Goal: Task Accomplishment & Management: Manage account settings

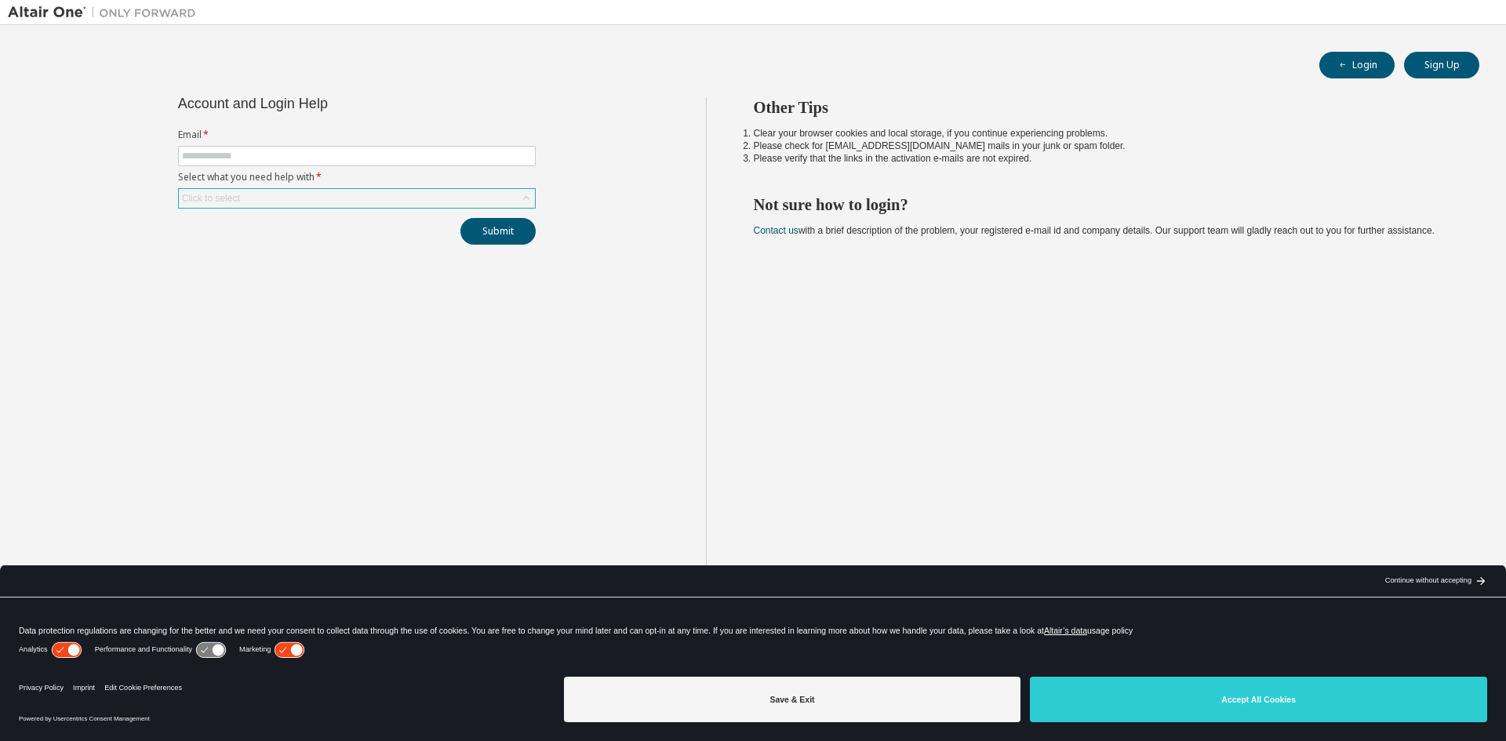
click at [267, 206] on div "Click to select" at bounding box center [357, 198] width 356 height 19
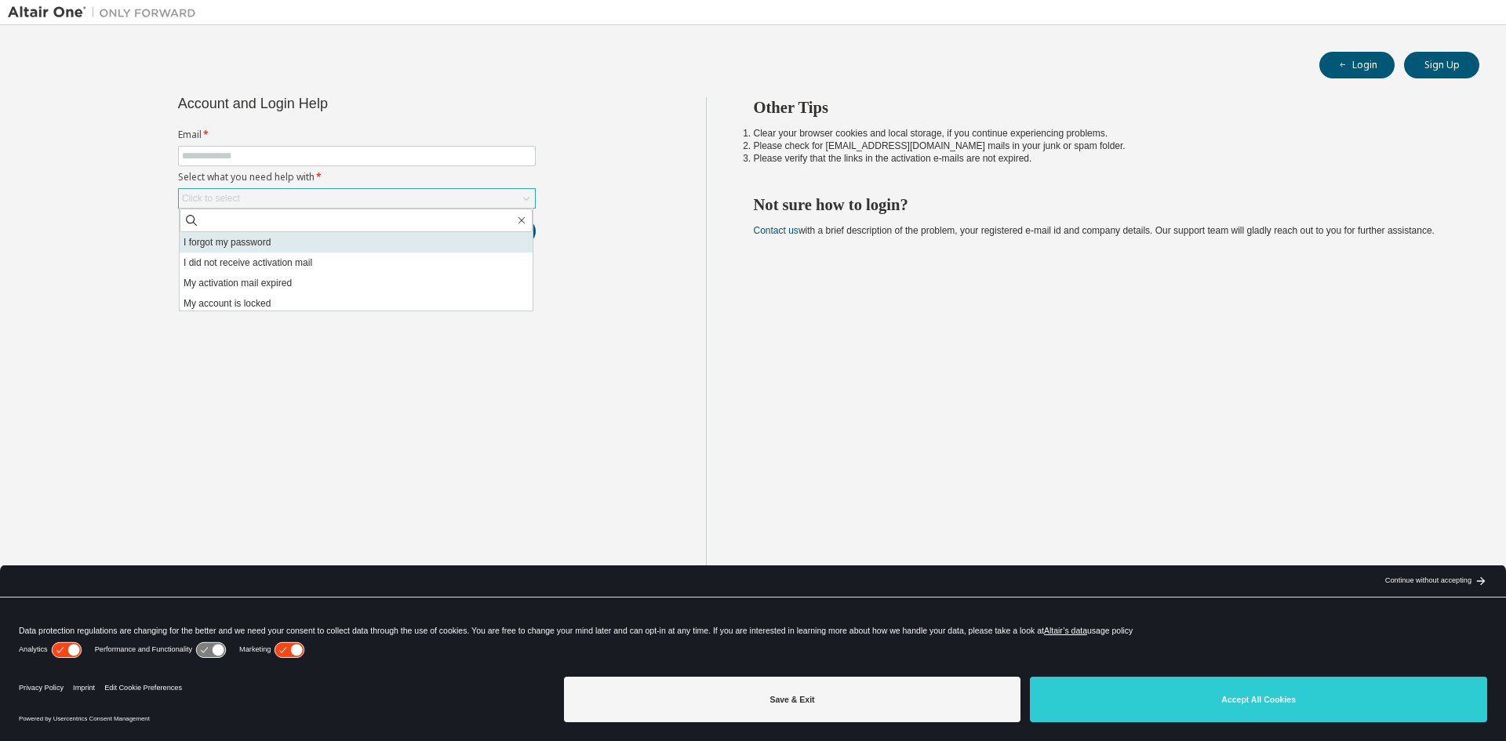
click at [256, 244] on li "I forgot my password" at bounding box center [356, 242] width 353 height 20
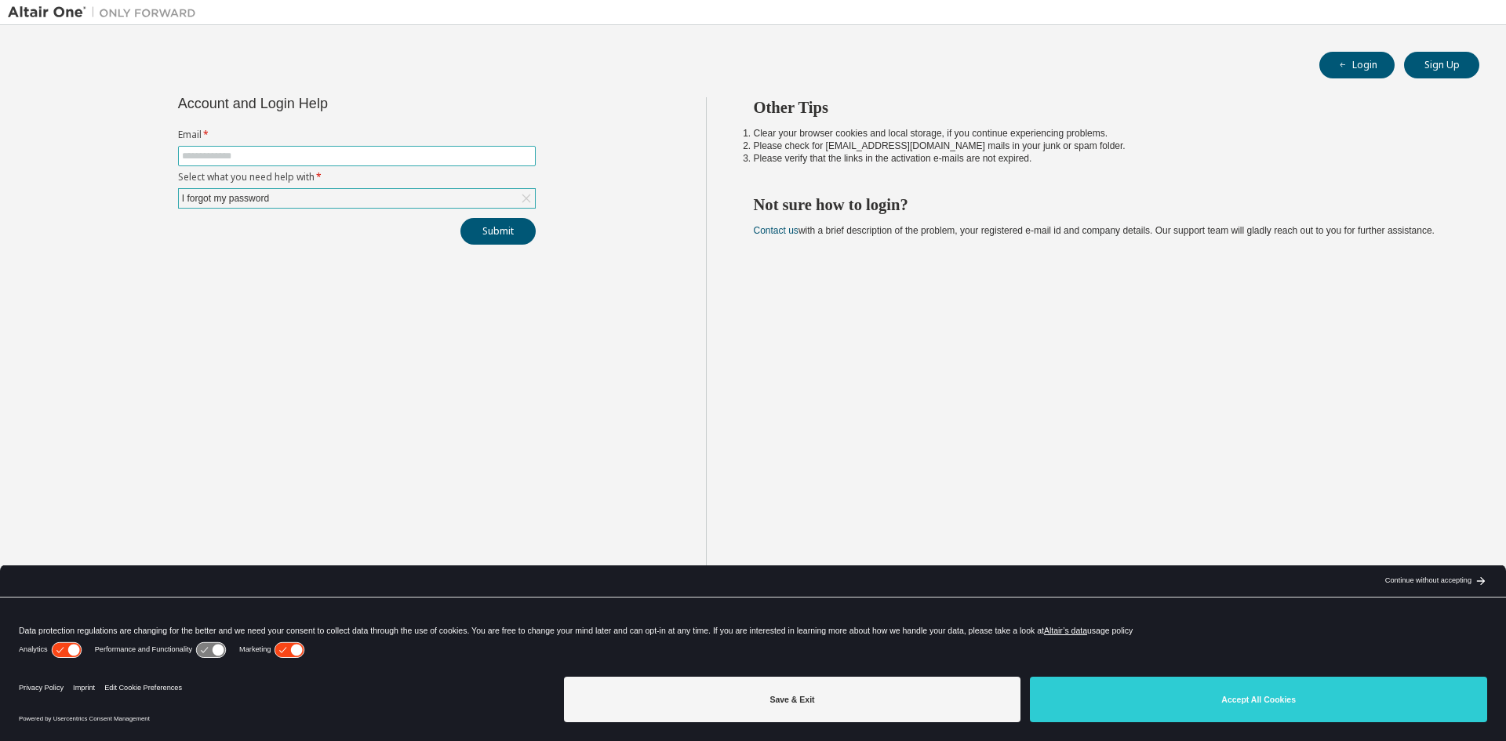
click at [222, 147] on span at bounding box center [357, 156] width 358 height 20
click at [210, 148] on span at bounding box center [357, 156] width 358 height 20
click at [202, 169] on form "Email * Select what you need help with * I forgot my password" at bounding box center [357, 169] width 358 height 80
click at [214, 164] on span at bounding box center [357, 156] width 358 height 20
click at [198, 138] on label "Email *" at bounding box center [357, 135] width 358 height 13
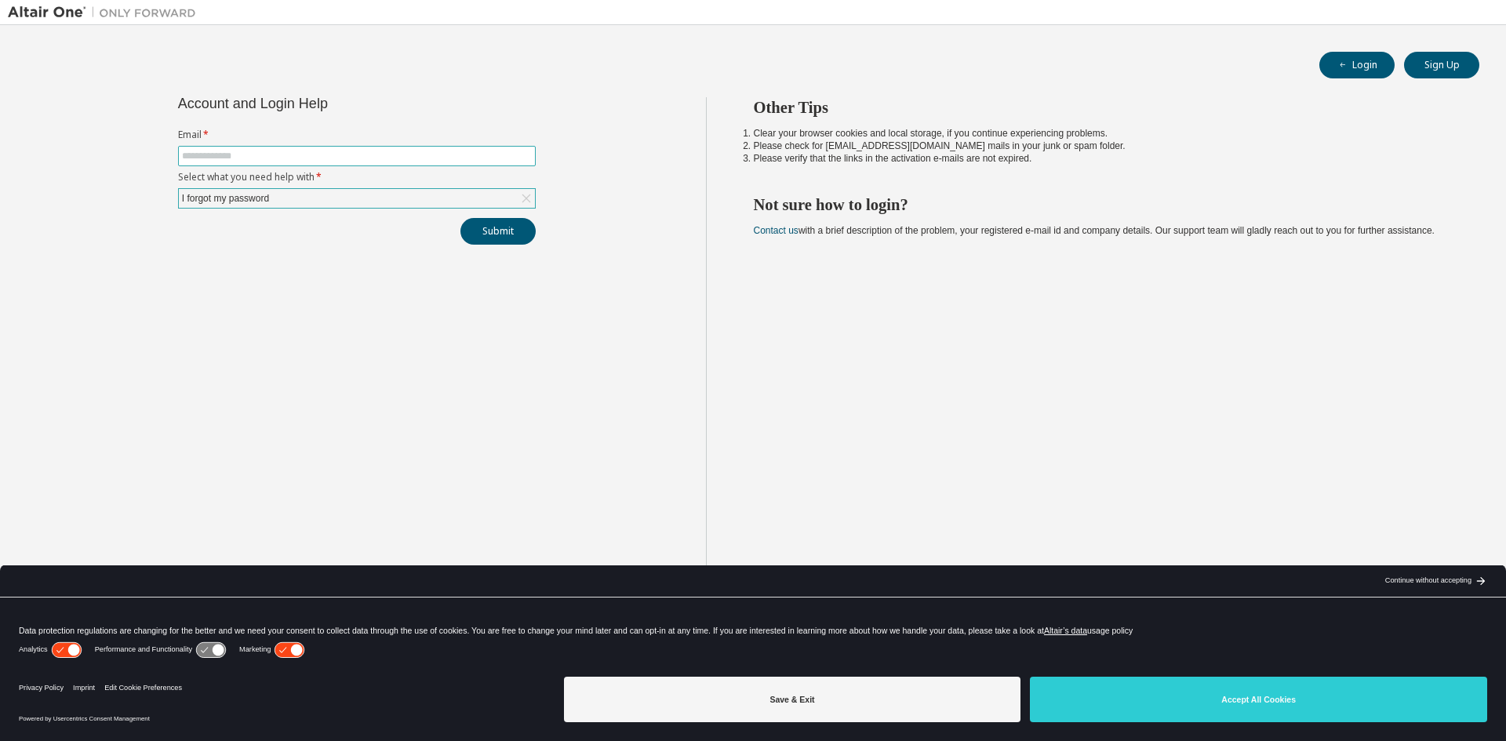
drag, startPoint x: 206, startPoint y: 150, endPoint x: 210, endPoint y: 169, distance: 20.0
click at [210, 169] on form "Email * Select what you need help with * I forgot my password" at bounding box center [357, 169] width 358 height 80
type input "**********"
click at [499, 234] on button "Submit" at bounding box center [497, 231] width 75 height 27
click at [1129, 723] on div "Save & Exit Accept All Cookies" at bounding box center [1025, 701] width 923 height 61
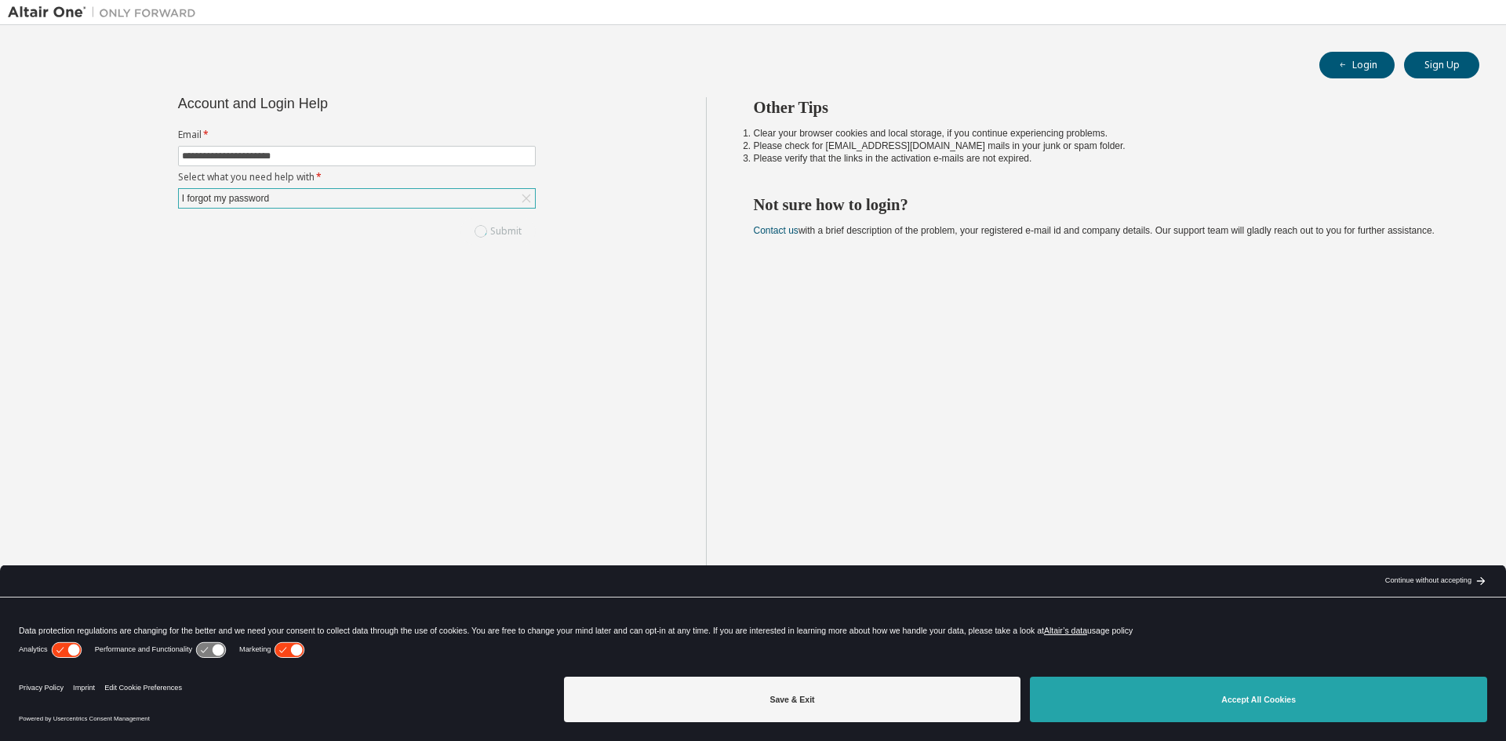
click at [1113, 717] on button "Accept All Cookies" at bounding box center [1258, 700] width 457 height 46
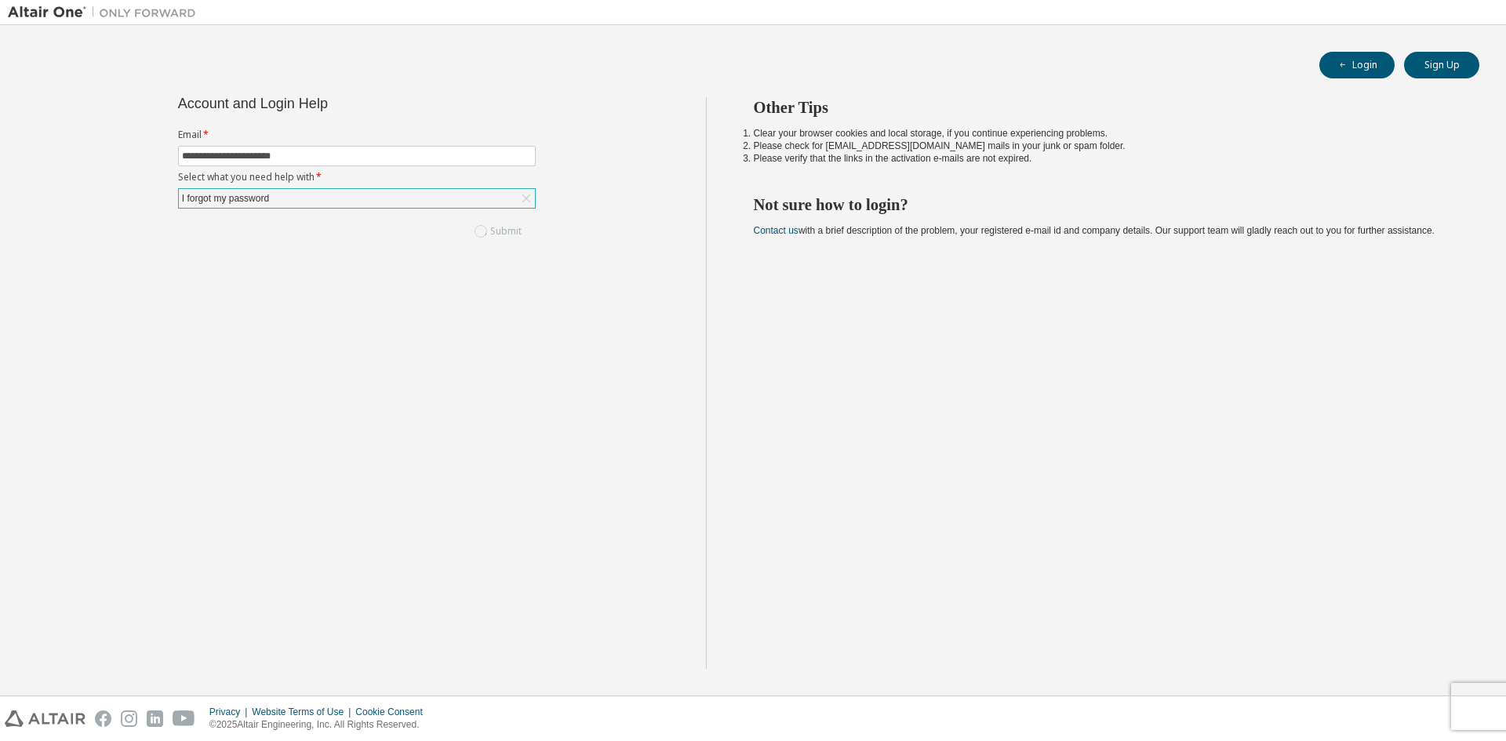
click at [632, 490] on div "**********" at bounding box center [357, 383] width 698 height 572
click at [469, 230] on button "Submit" at bounding box center [497, 231] width 75 height 27
click at [324, 199] on div "I forgot my password" at bounding box center [357, 198] width 356 height 19
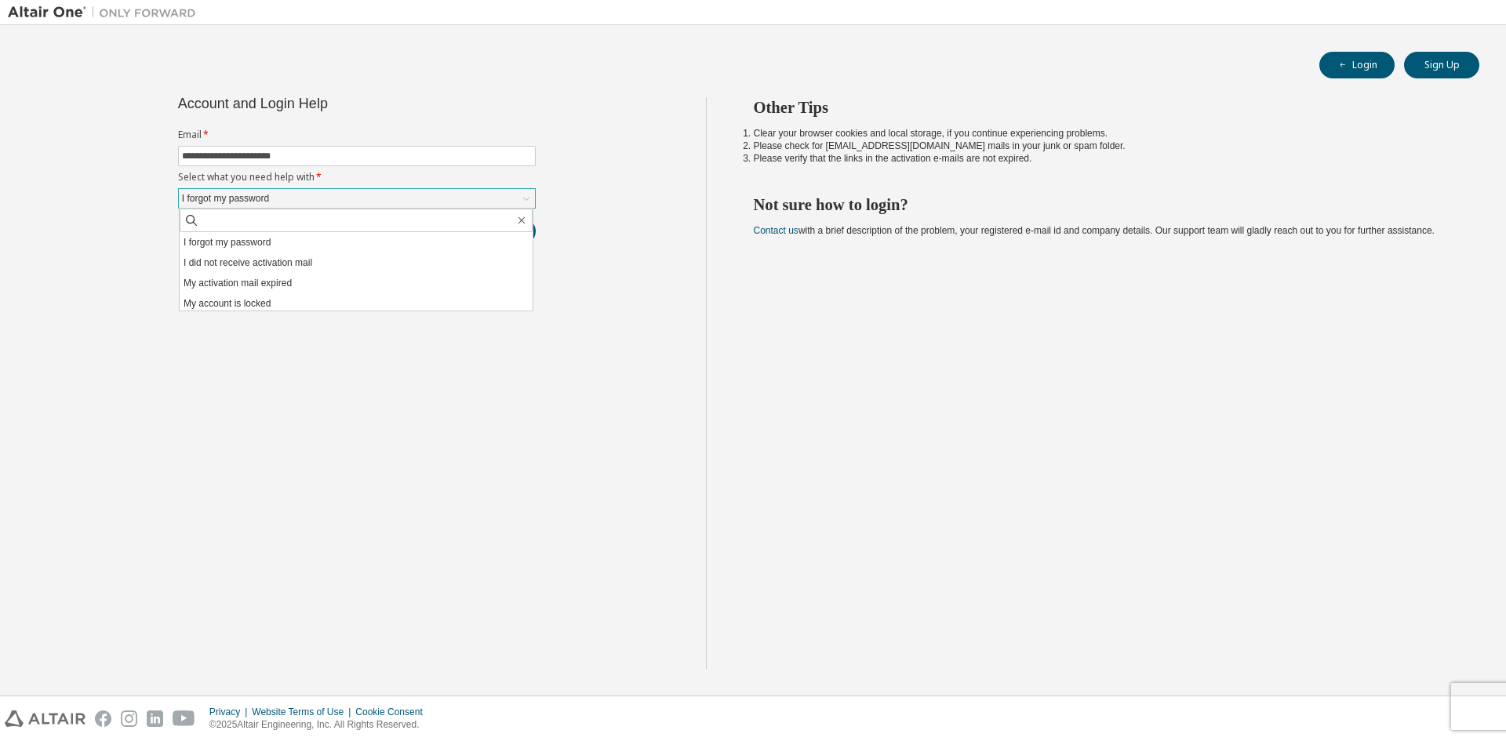
click at [324, 199] on div "I forgot my password" at bounding box center [357, 198] width 356 height 19
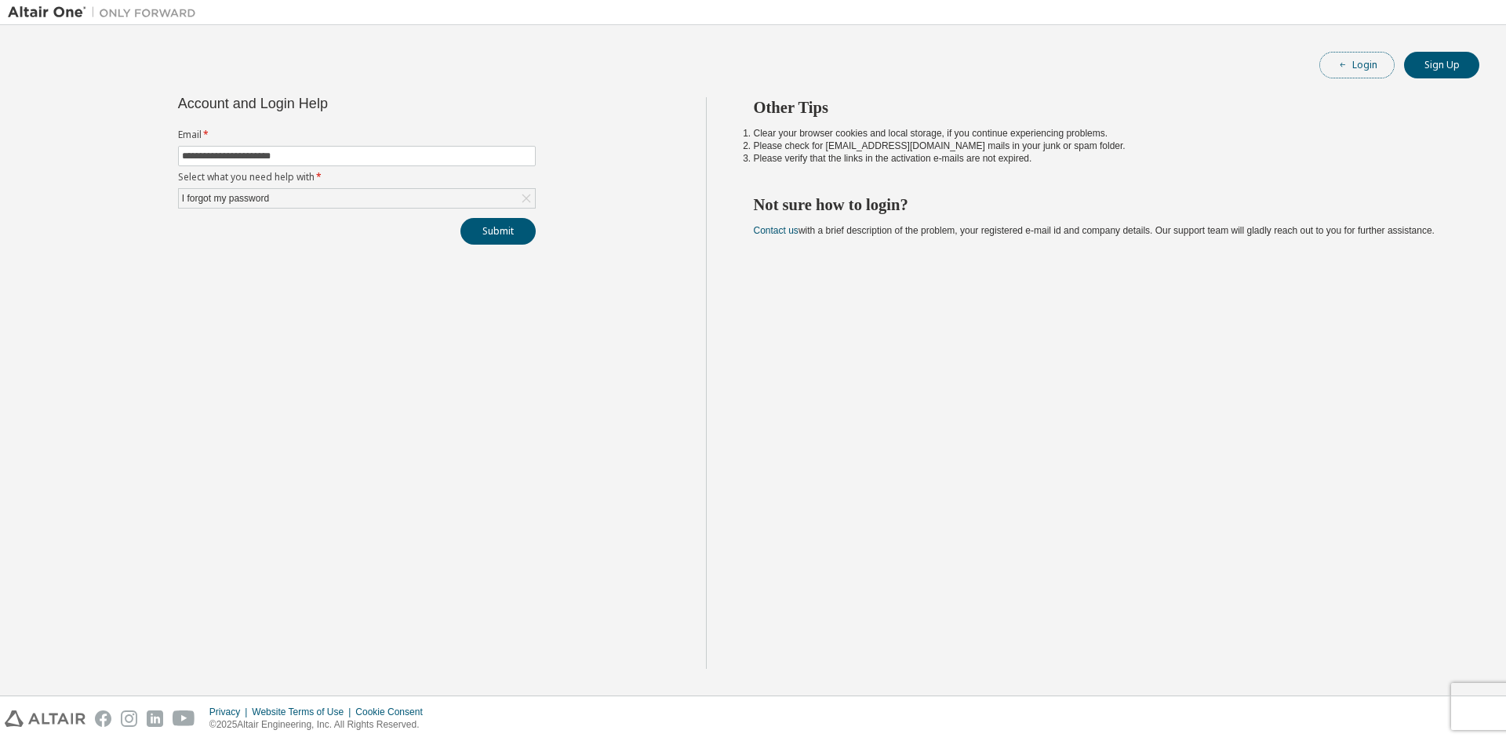
click at [1364, 70] on button "Login" at bounding box center [1357, 65] width 75 height 27
